Goal: Information Seeking & Learning: Learn about a topic

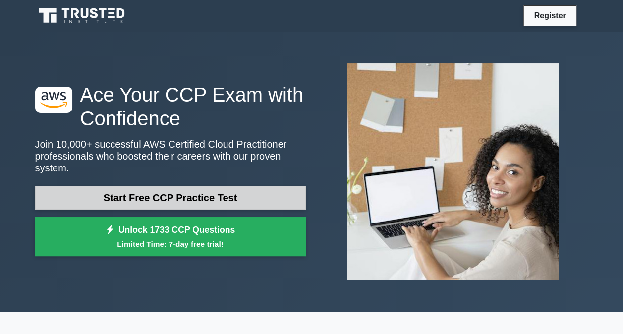
click at [190, 188] on link "Start Free CCP Practice Test" at bounding box center [170, 198] width 270 height 24
